Goal: Transaction & Acquisition: Subscribe to service/newsletter

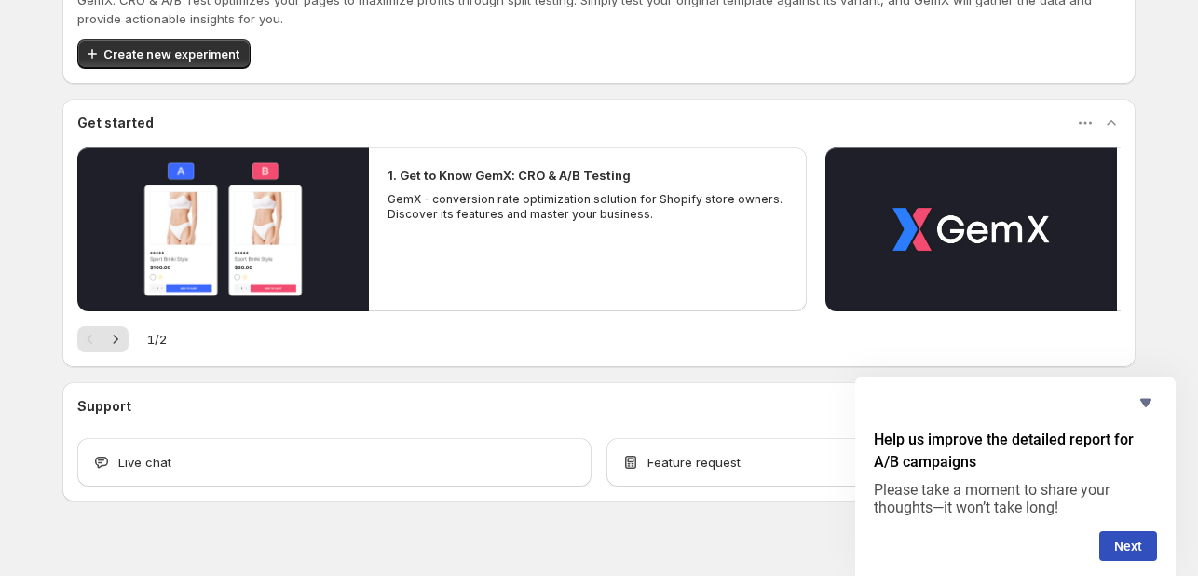
scroll to position [99, 0]
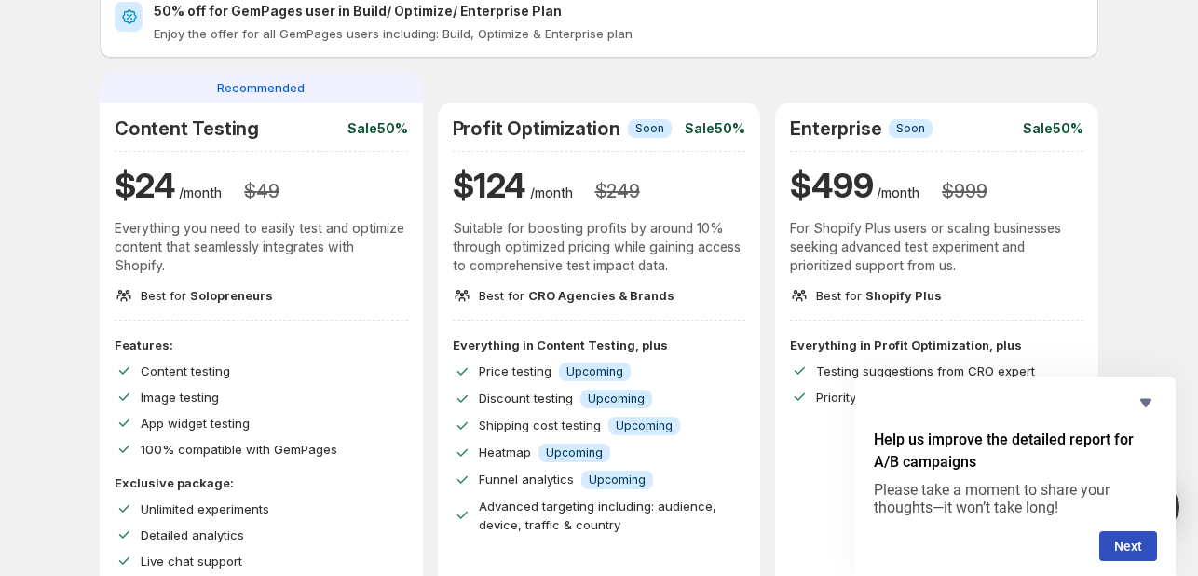
click at [220, 198] on p "/month" at bounding box center [200, 193] width 43 height 19
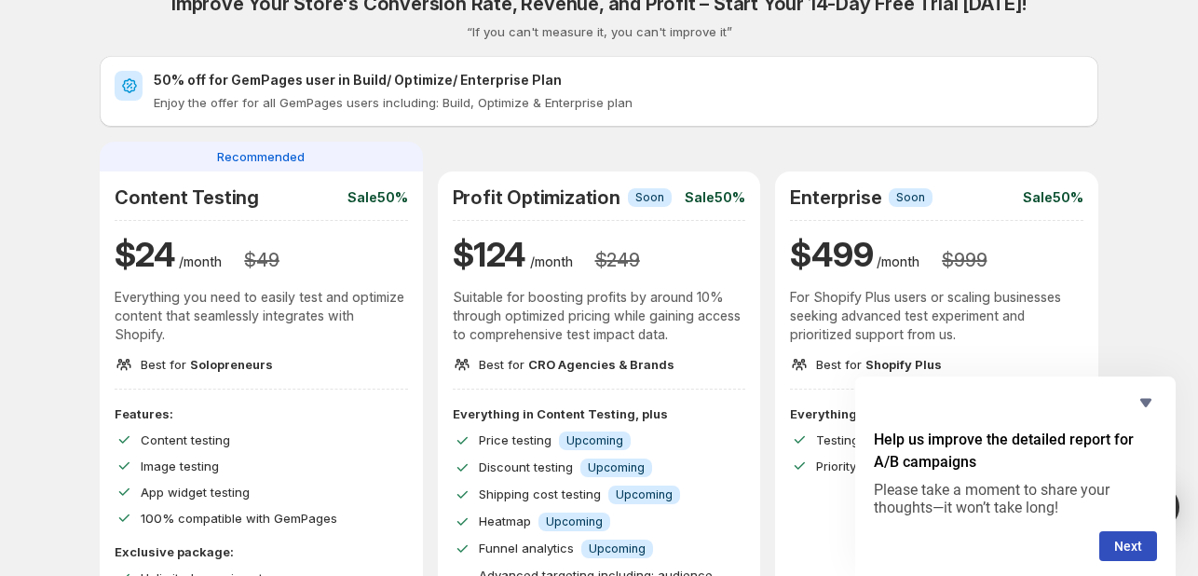
scroll to position [0, 0]
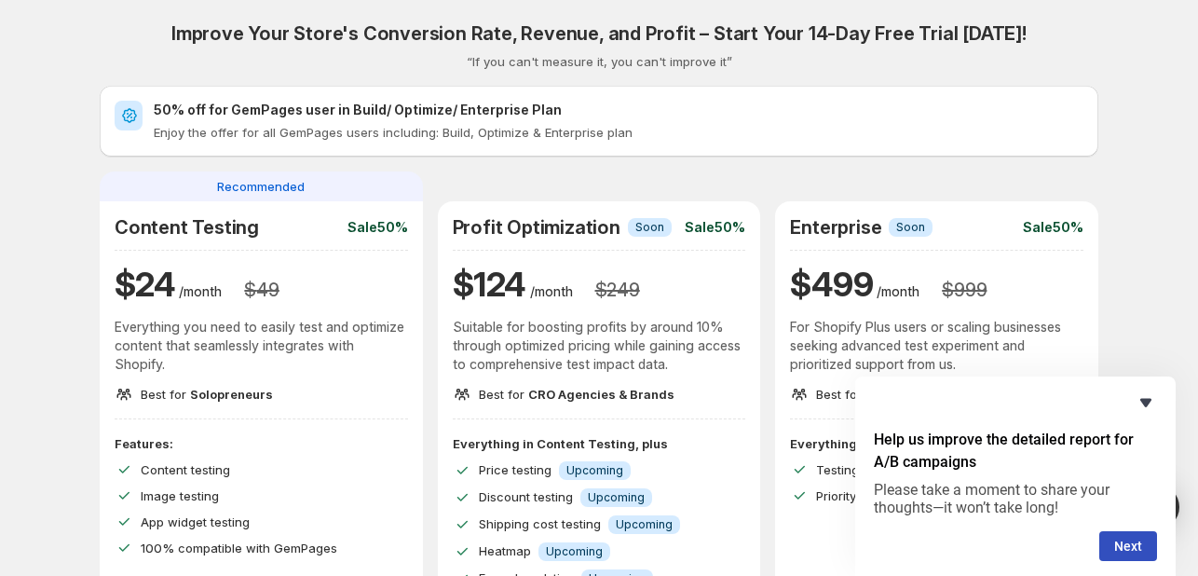
click at [1149, 396] on icon "Hide survey" at bounding box center [1146, 402] width 22 height 22
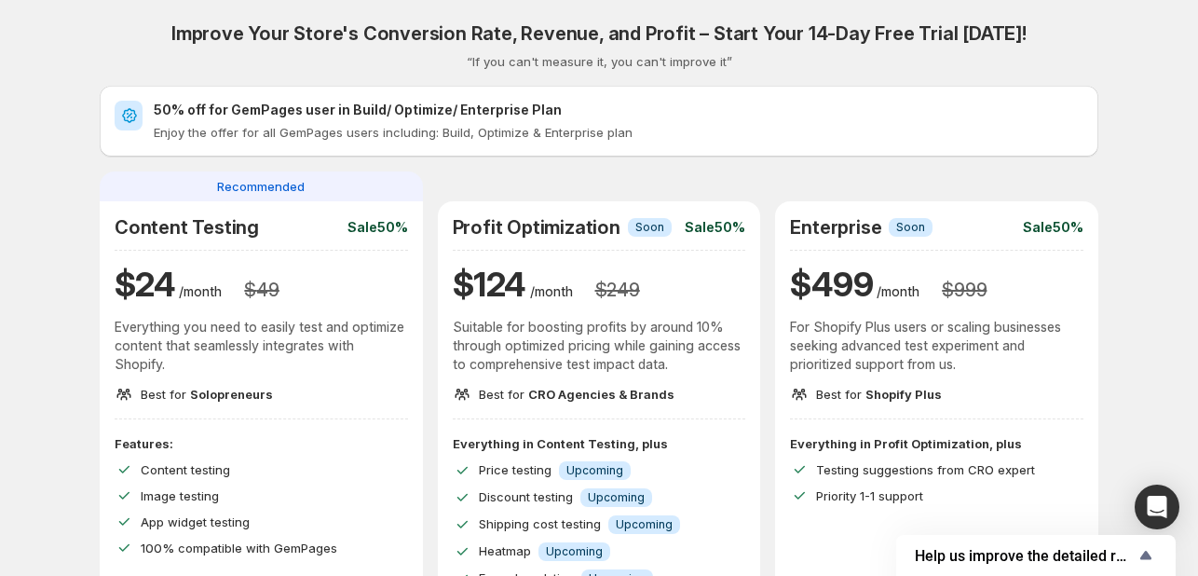
scroll to position [373, 0]
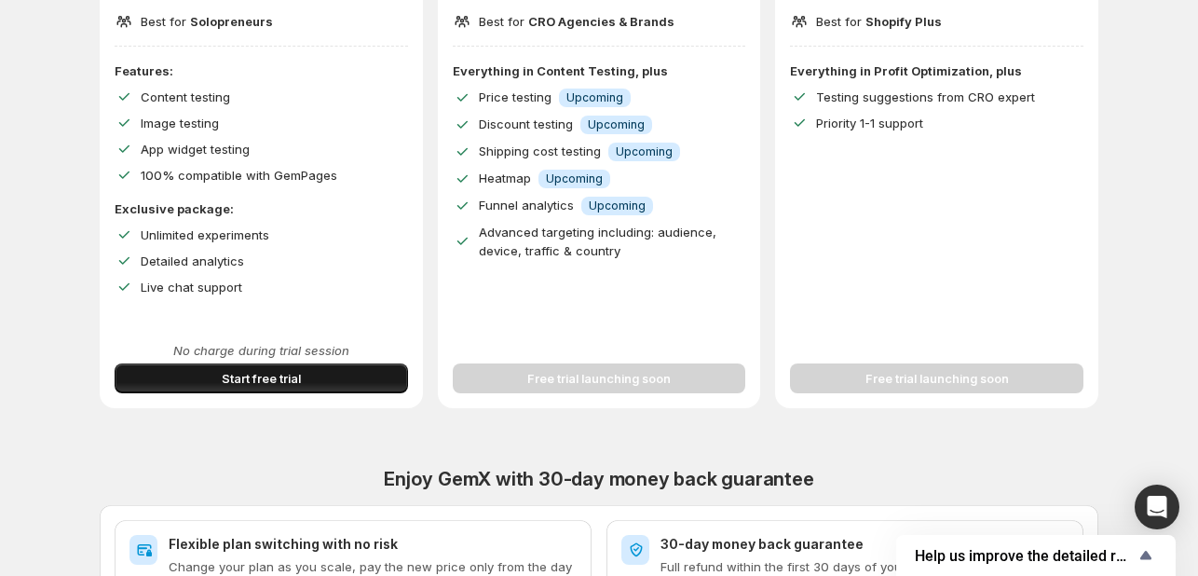
click at [298, 386] on span "Start free trial" at bounding box center [261, 378] width 79 height 19
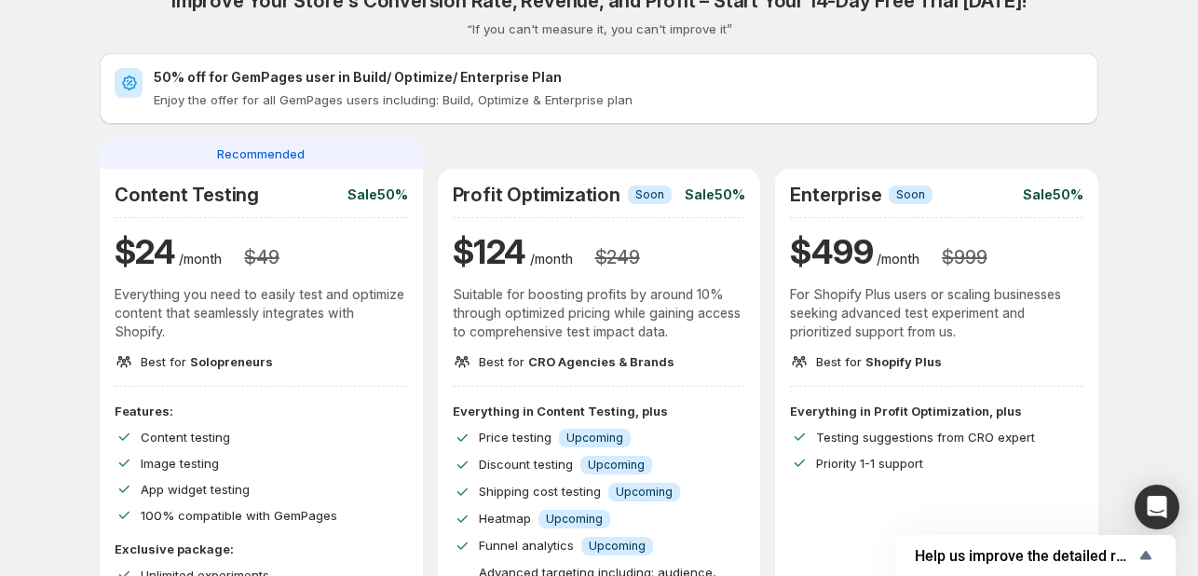
scroll to position [0, 0]
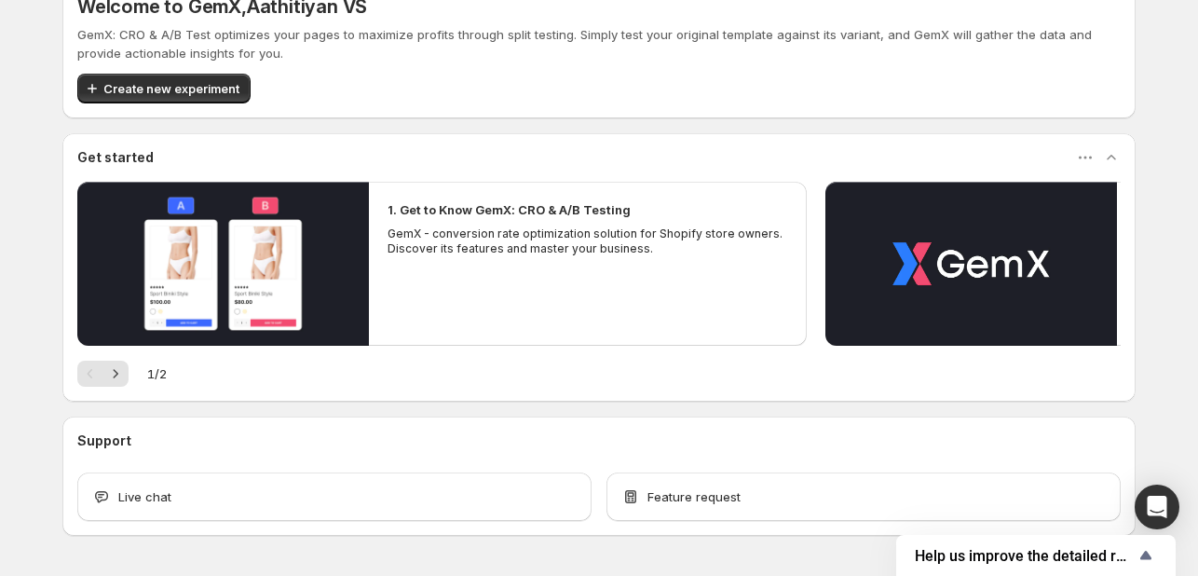
scroll to position [252, 0]
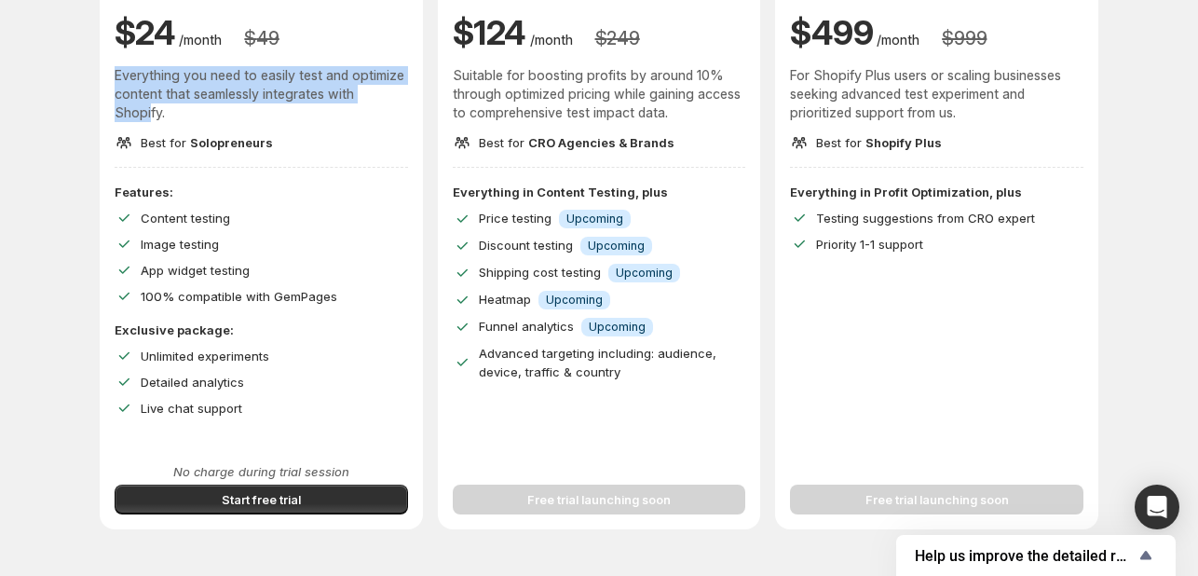
drag, startPoint x: 119, startPoint y: 64, endPoint x: 155, endPoint y: 127, distance: 71.8
click at [155, 127] on div "Content Testing Sale 50% $ 24 /month $ 49 Everything you need to easily test an…" at bounding box center [261, 58] width 293 height 187
click at [155, 131] on div "Content Testing Sale 50% $ 24 /month $ 49 Everything you need to easily test an…" at bounding box center [261, 58] width 293 height 187
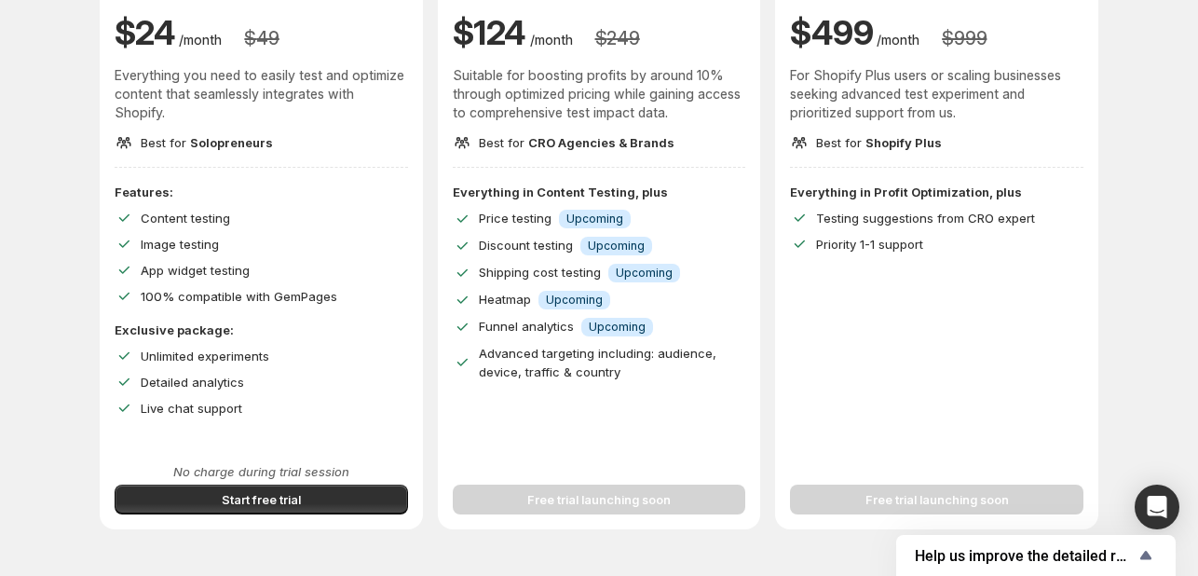
click at [217, 143] on span "Solopreneurs" at bounding box center [231, 142] width 83 height 15
click at [279, 244] on div "Image testing" at bounding box center [274, 244] width 267 height 19
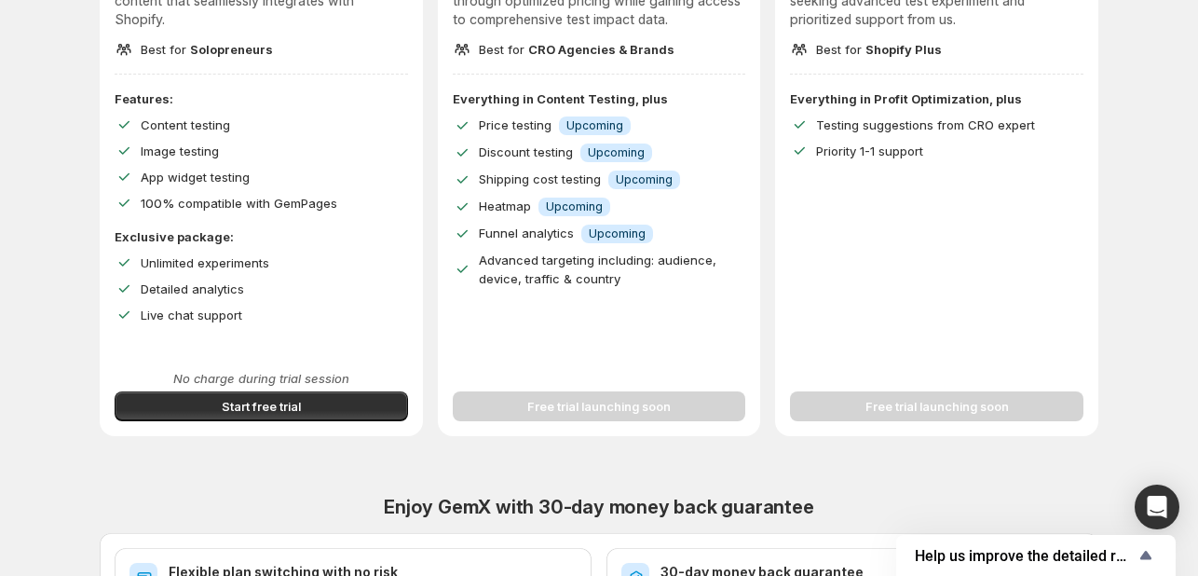
click at [619, 400] on div "Free trial launching soon" at bounding box center [599, 395] width 293 height 52
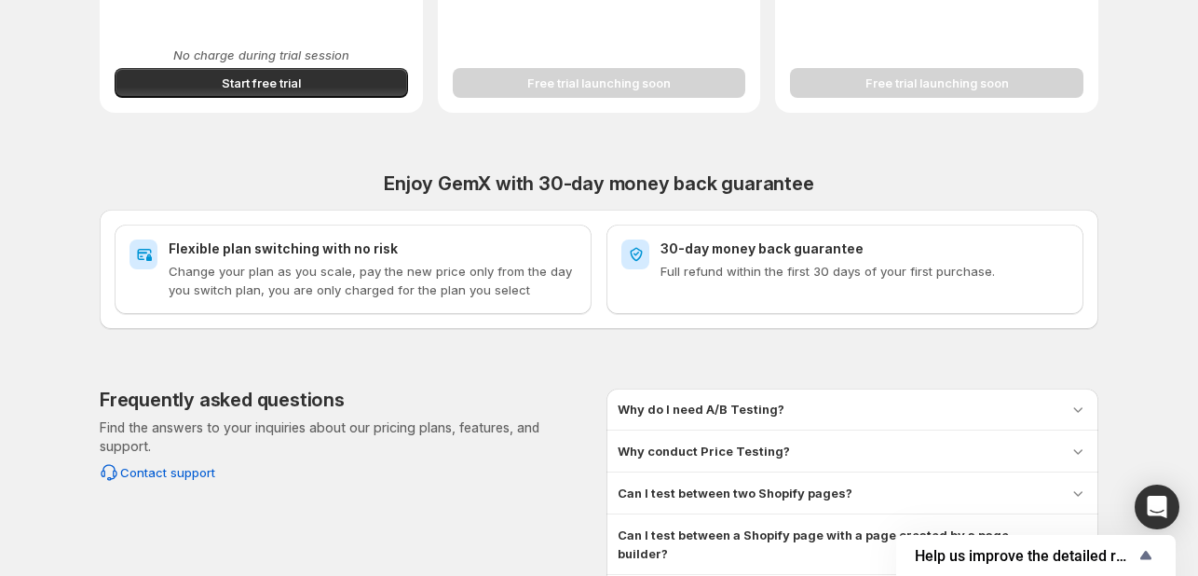
scroll to position [831, 0]
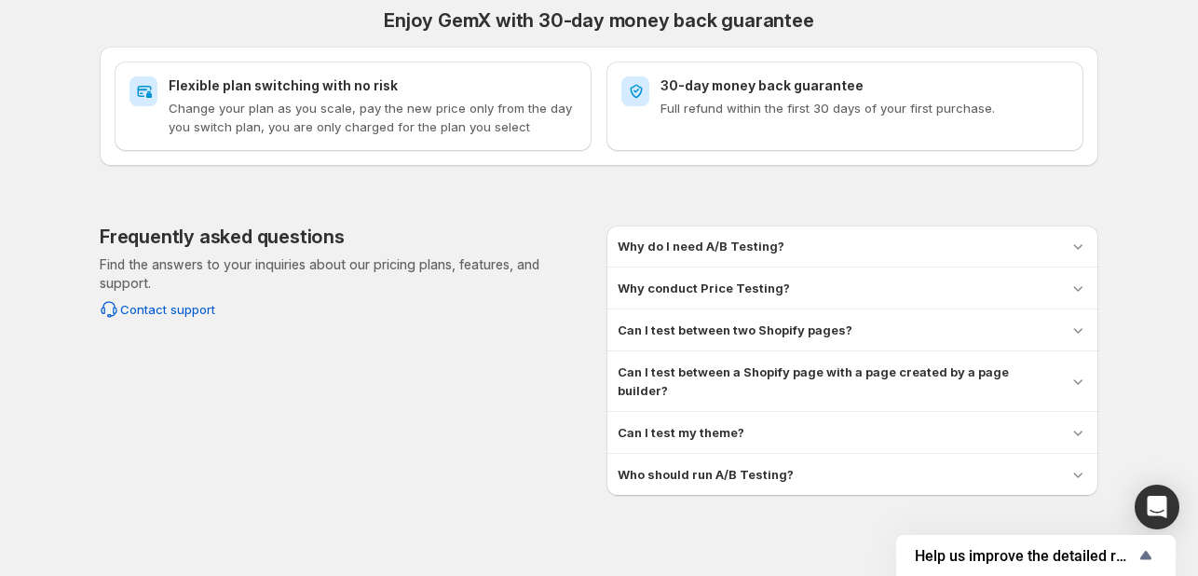
click at [205, 102] on p "Change your plan as you scale, pay the new price only from the day you switch p…" at bounding box center [373, 117] width 408 height 37
